Goal: Transaction & Acquisition: Purchase product/service

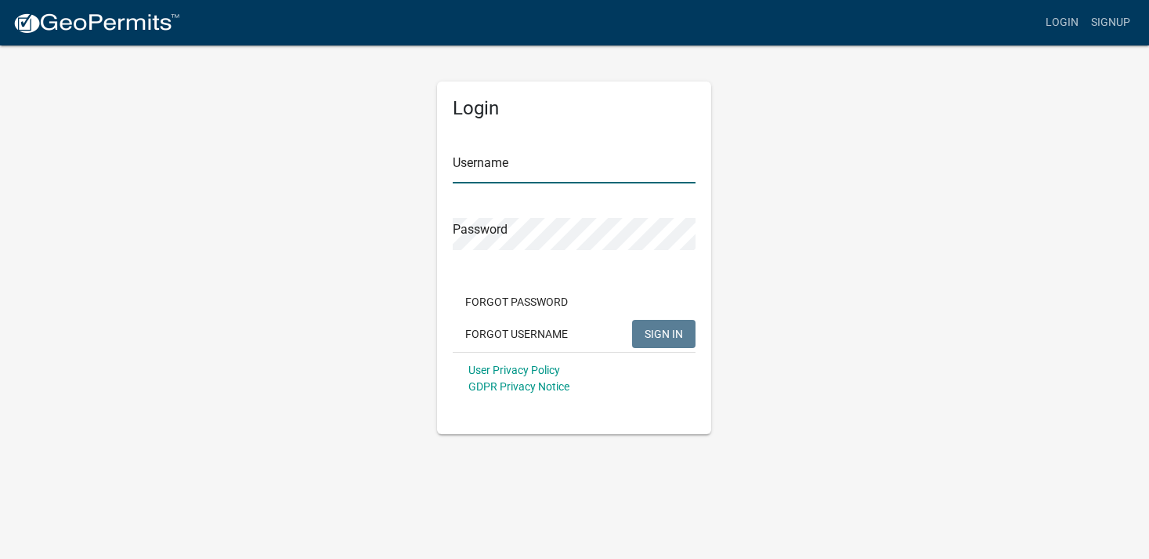
click at [493, 165] on input "Username" at bounding box center [574, 167] width 243 height 32
type input "[EMAIL_ADDRESS][DOMAIN_NAME]"
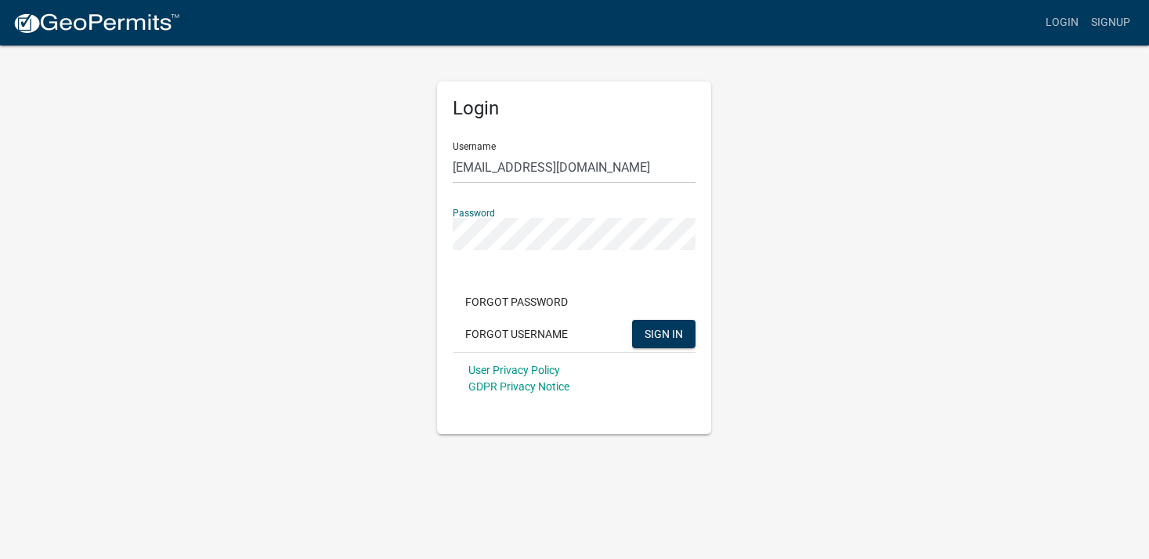
click at [632, 320] on button "SIGN IN" at bounding box center [663, 334] width 63 height 28
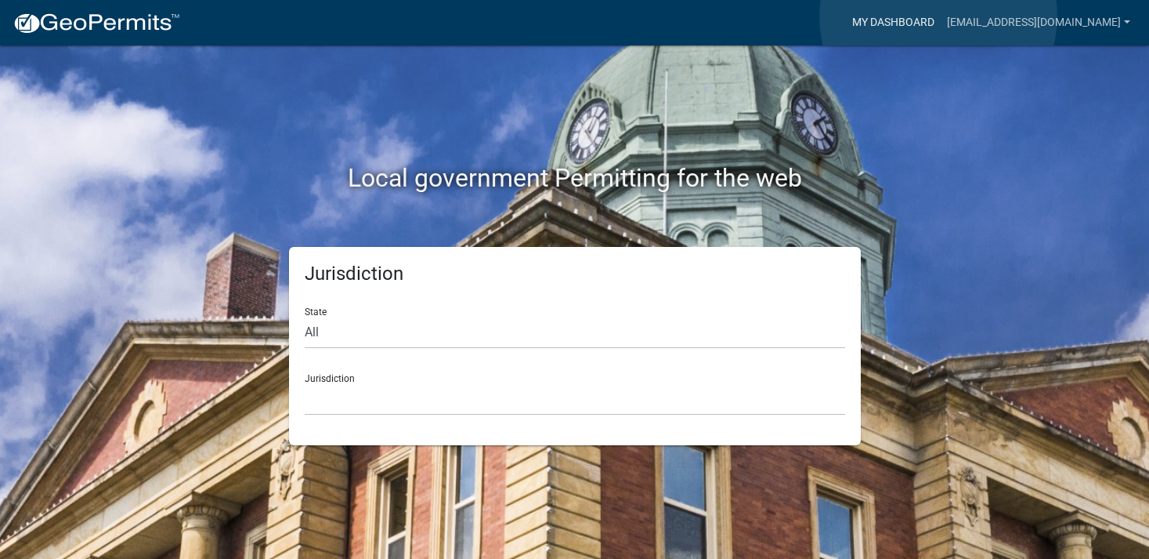
click at [939, 16] on link "My Dashboard" at bounding box center [893, 23] width 95 height 30
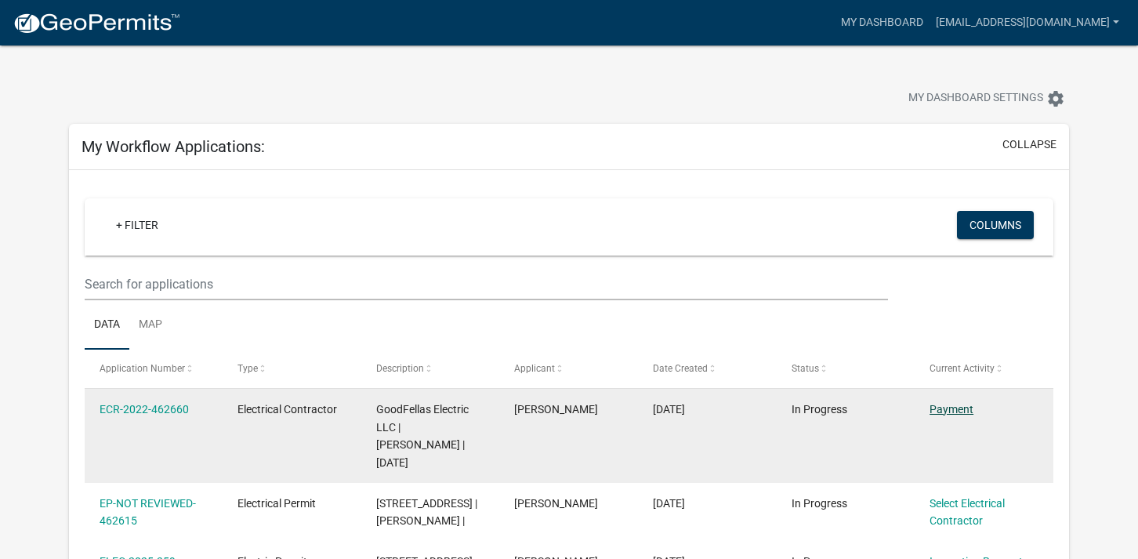
click at [959, 406] on link "Payment" at bounding box center [951, 409] width 44 height 13
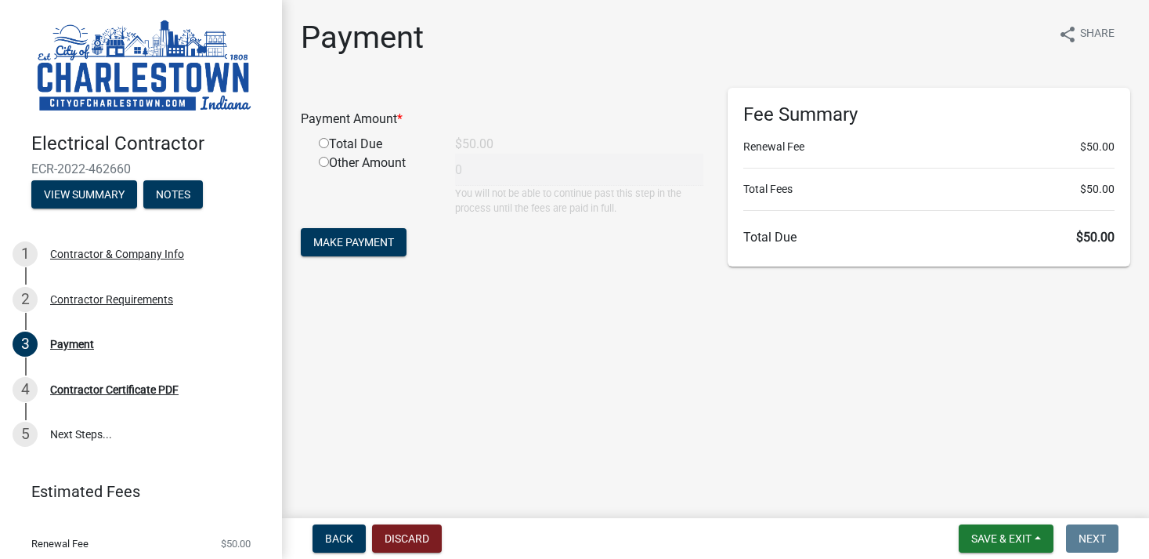
click at [326, 135] on div "Payment Amount * Total Due $50.00 Other Amount 0 You will not be able to contin…" at bounding box center [502, 152] width 403 height 128
click at [325, 139] on input "radio" at bounding box center [324, 143] width 10 height 10
radio input "true"
type input "50"
click at [363, 236] on span "Make Payment" at bounding box center [353, 242] width 81 height 13
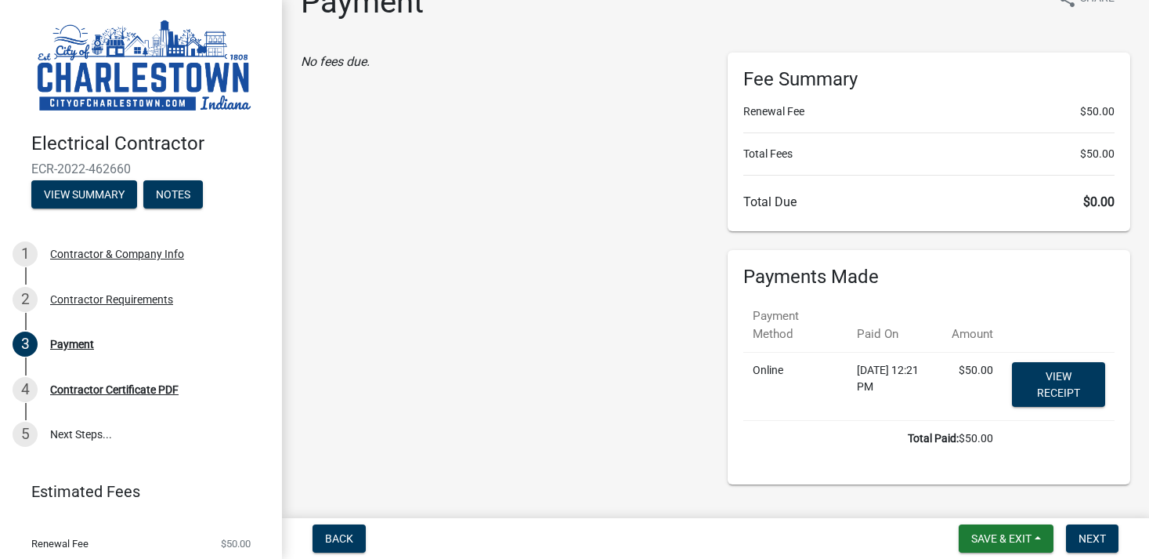
scroll to position [69, 0]
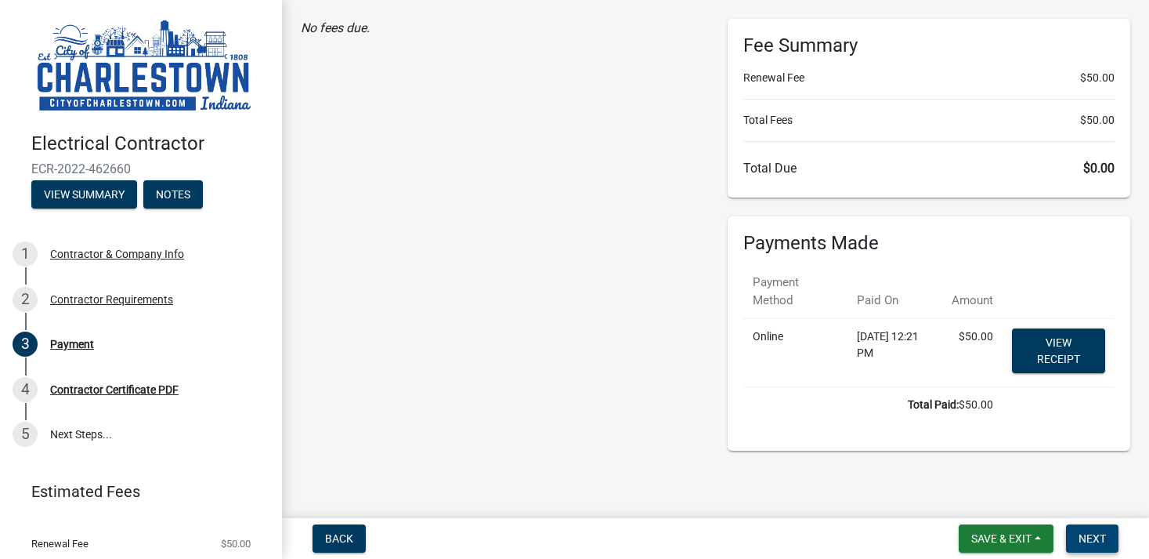
click at [1093, 535] on span "Next" at bounding box center [1092, 538] width 27 height 13
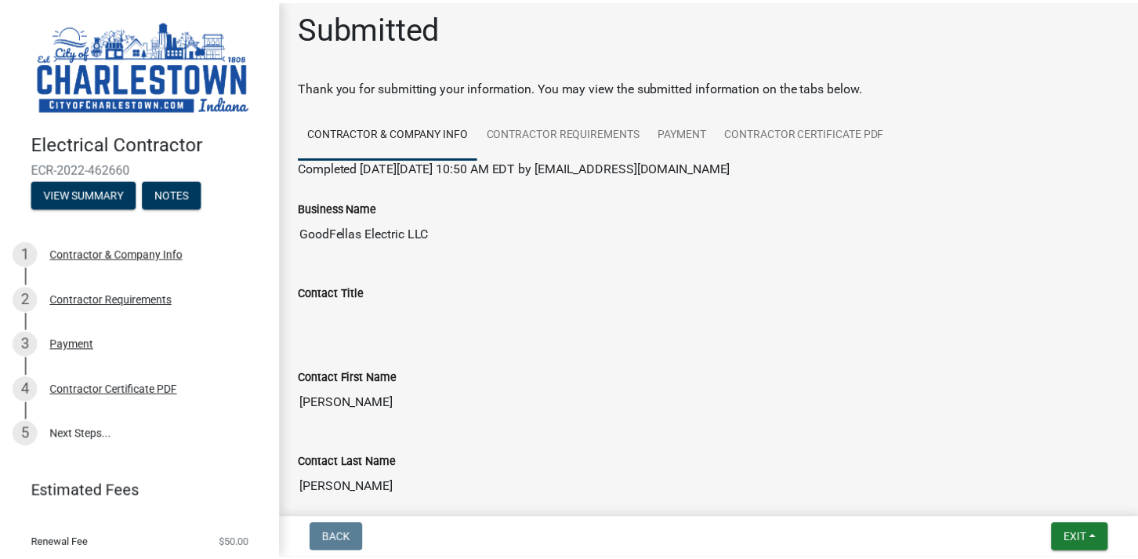
scroll to position [0, 0]
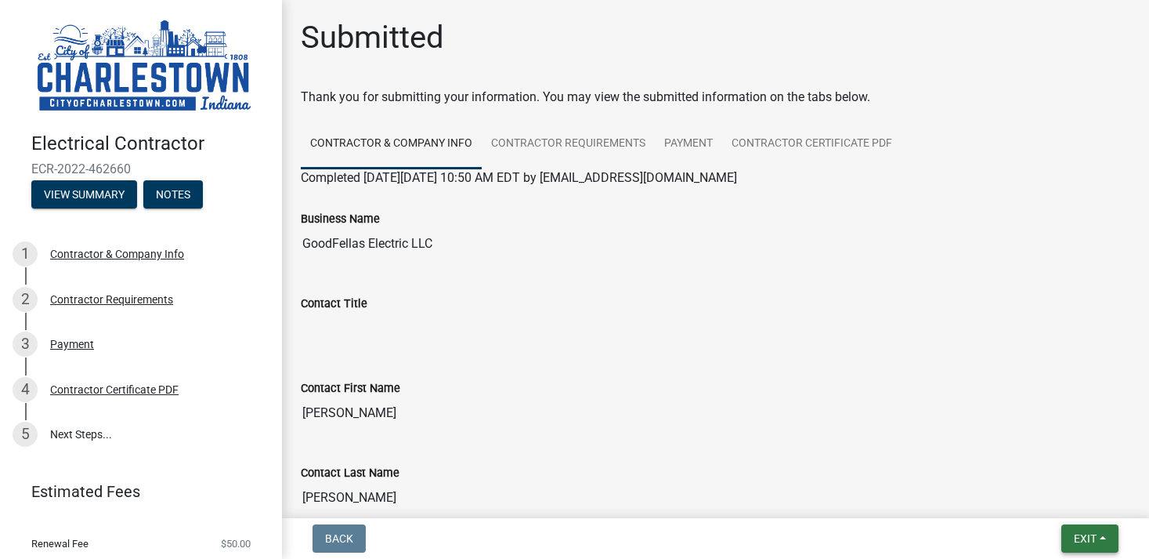
click at [1084, 532] on span "Exit" at bounding box center [1085, 538] width 23 height 13
click at [1038, 501] on button "Save & Exit" at bounding box center [1055, 498] width 125 height 38
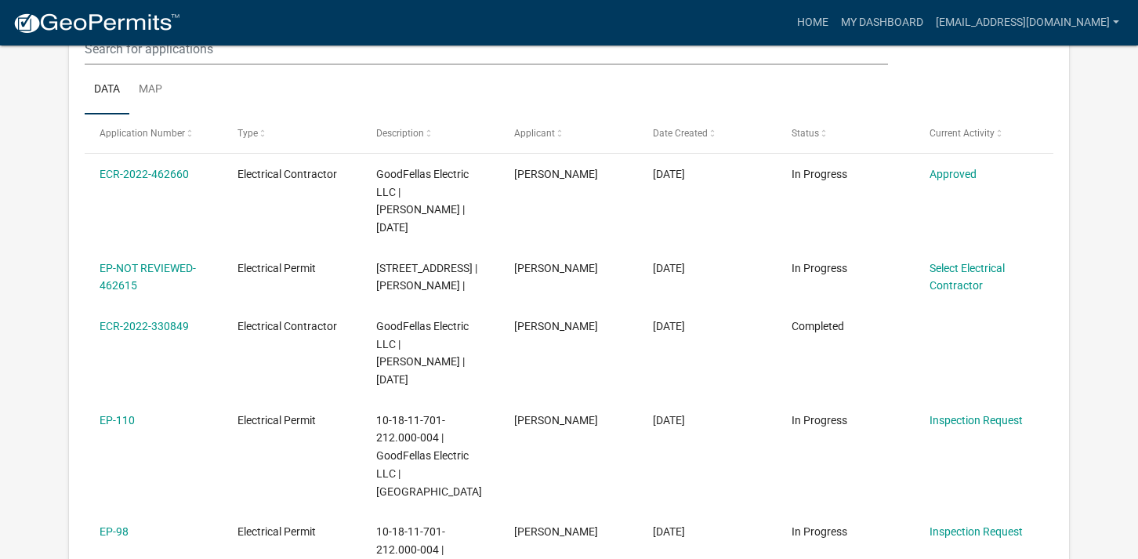
scroll to position [208, 0]
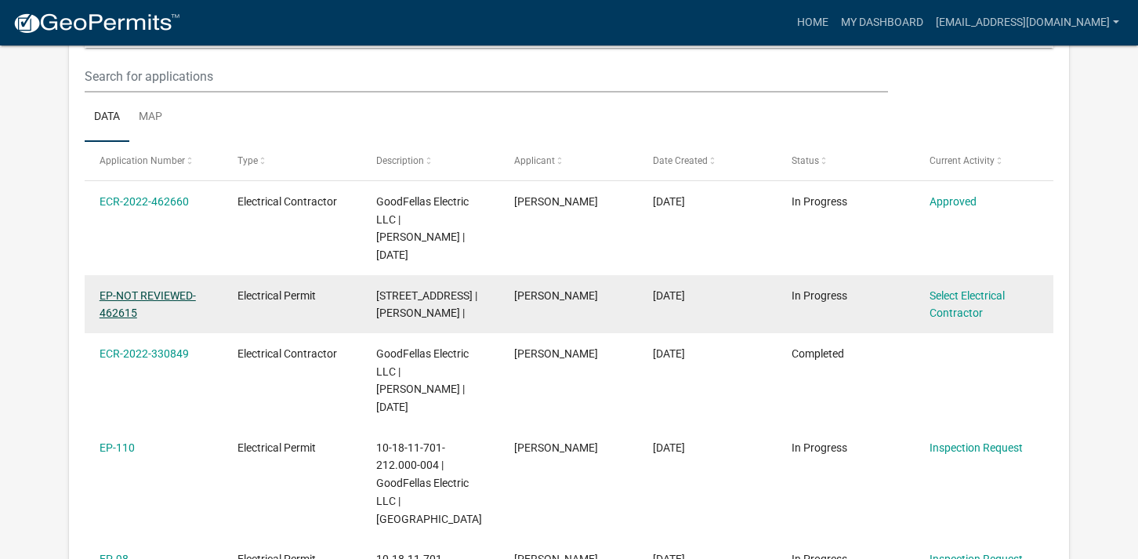
click at [136, 289] on link "EP-NOT REVIEWED-462615" at bounding box center [147, 304] width 96 height 31
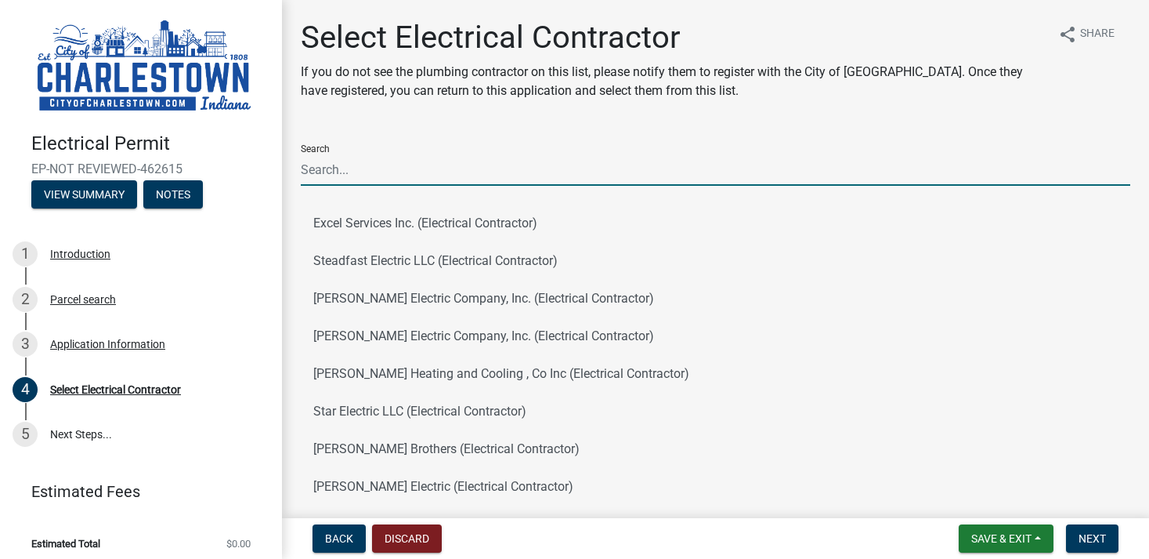
click at [320, 168] on input "Search" at bounding box center [716, 170] width 830 height 32
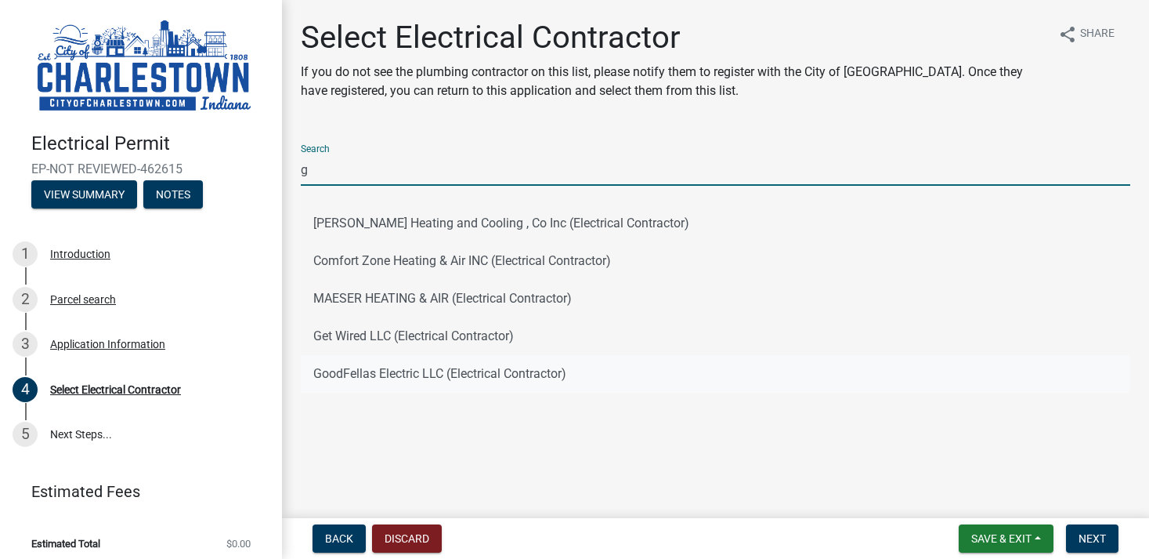
type input "g"
click at [359, 378] on button "GoodFellas Electric LLC (Electrical Contractor)" at bounding box center [716, 374] width 830 height 38
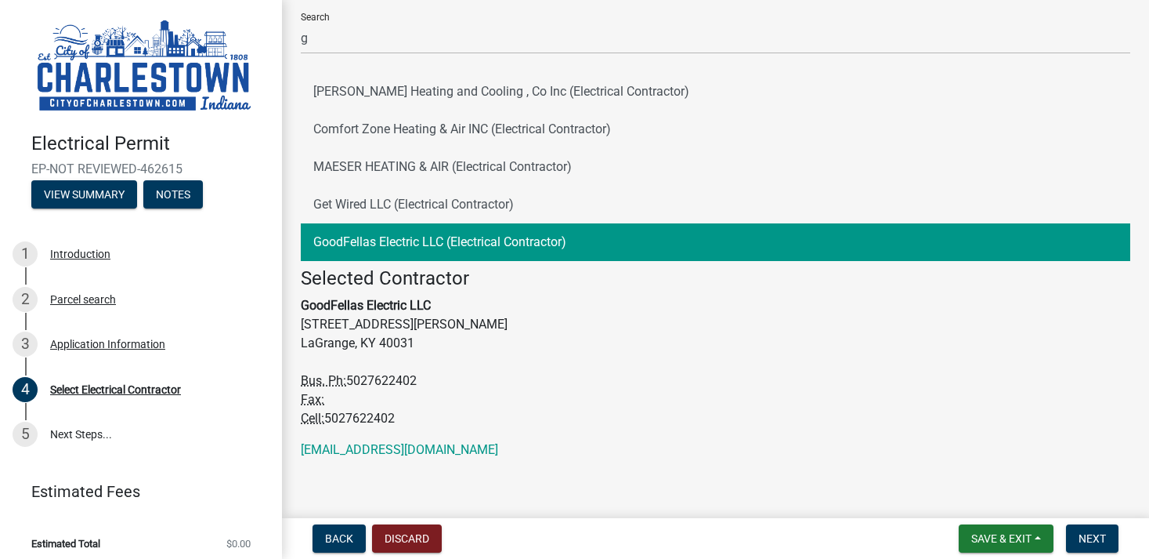
scroll to position [140, 0]
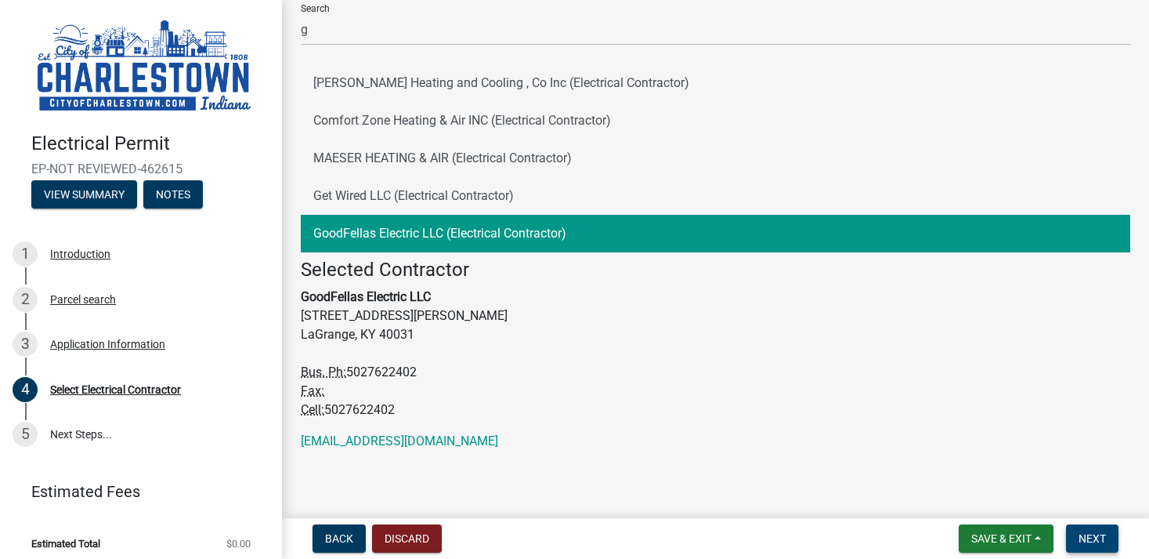
click at [1089, 532] on span "Next" at bounding box center [1092, 538] width 27 height 13
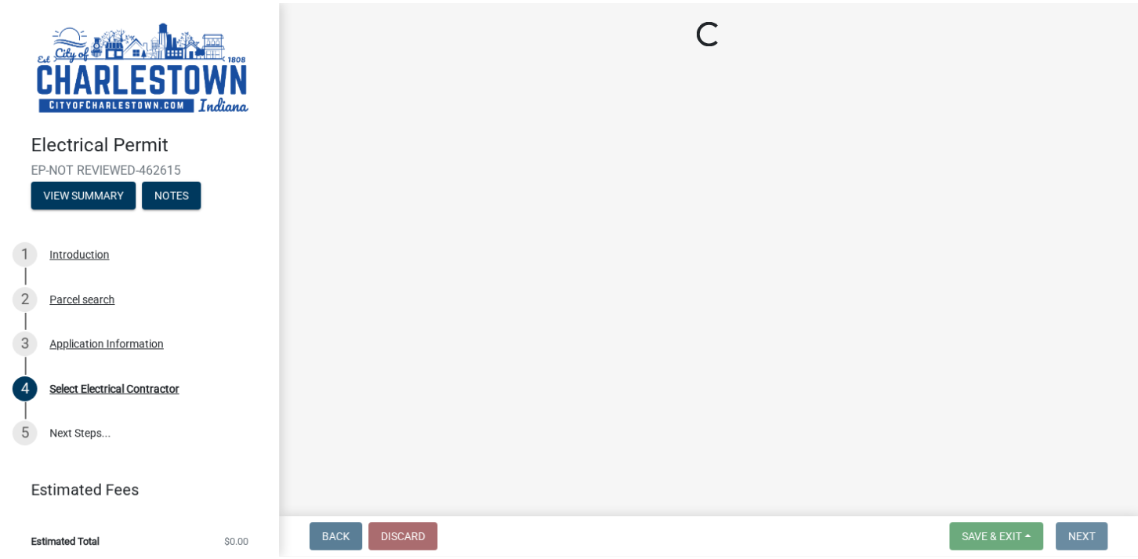
scroll to position [0, 0]
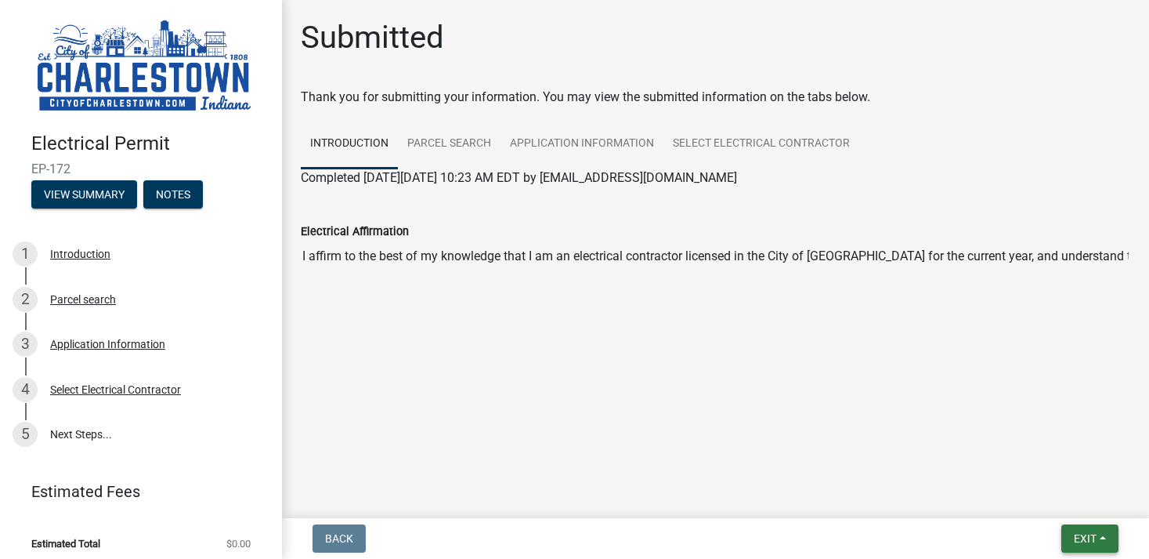
click at [1083, 536] on span "Exit" at bounding box center [1085, 538] width 23 height 13
click at [1042, 499] on button "Save & Exit" at bounding box center [1055, 498] width 125 height 38
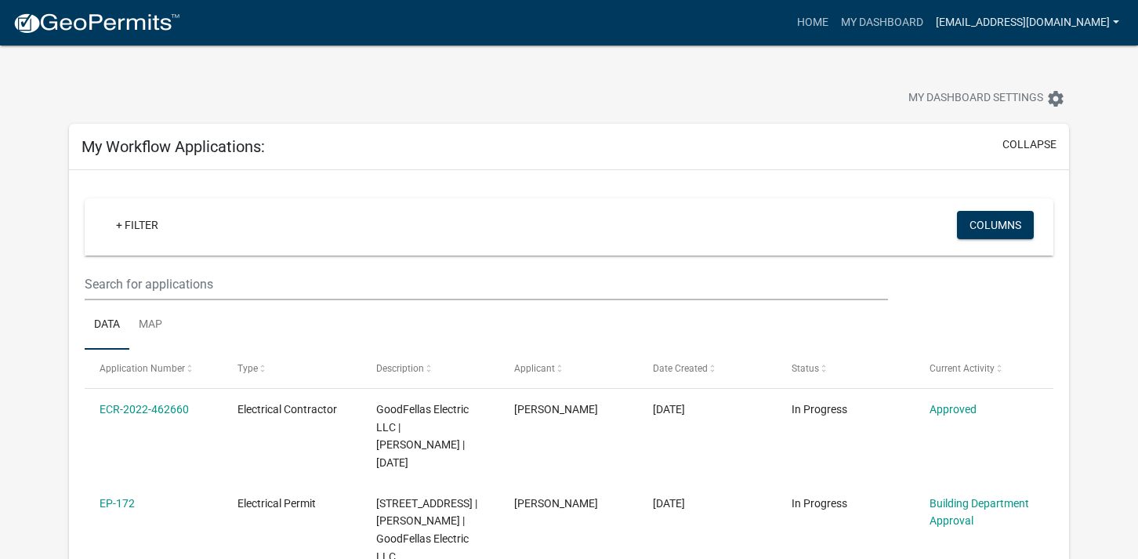
click at [1058, 16] on link "[EMAIL_ADDRESS][DOMAIN_NAME]" at bounding box center [1027, 23] width 196 height 30
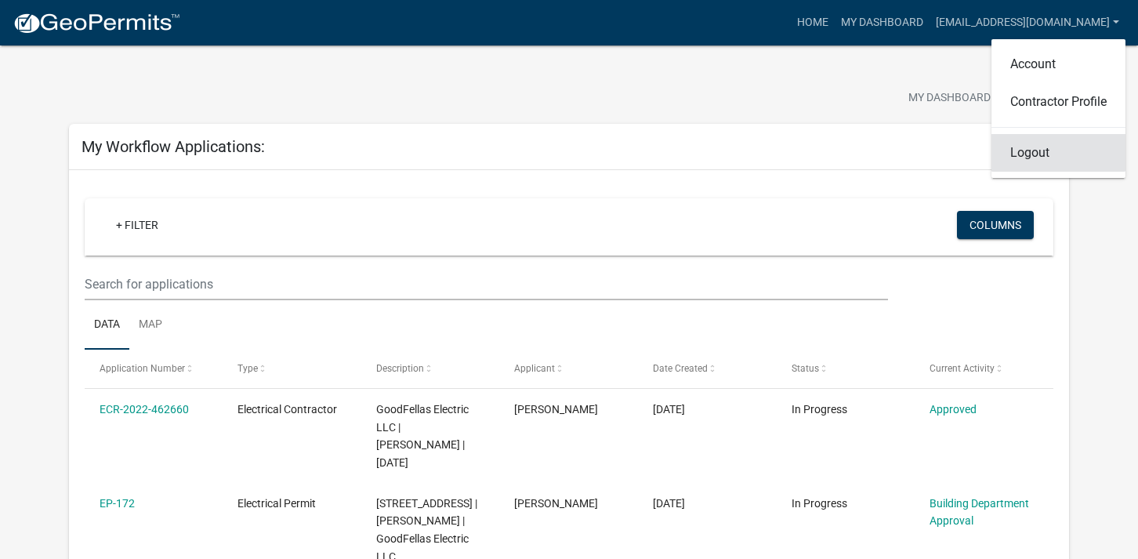
click at [1034, 153] on link "Logout" at bounding box center [1058, 153] width 134 height 38
